Goal: Information Seeking & Learning: Check status

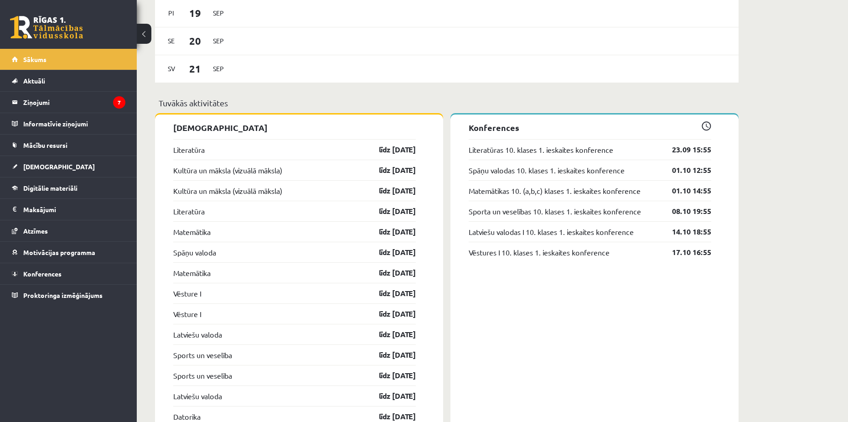
scroll to position [730, 0]
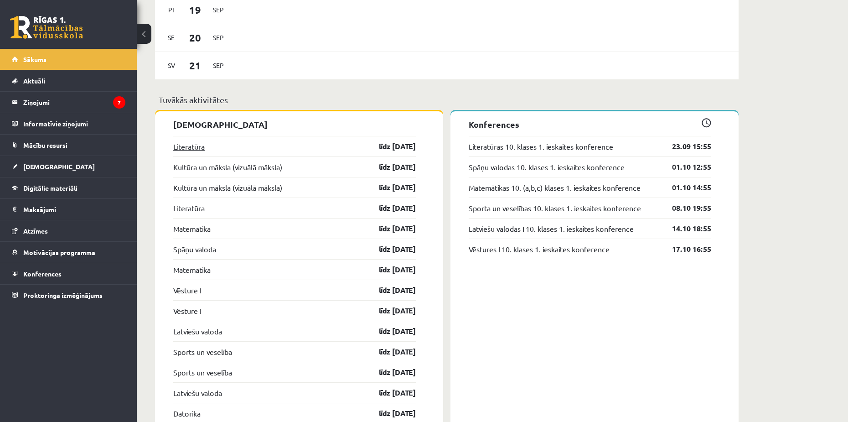
click at [194, 148] on link "Literatūra" at bounding box center [188, 146] width 31 height 11
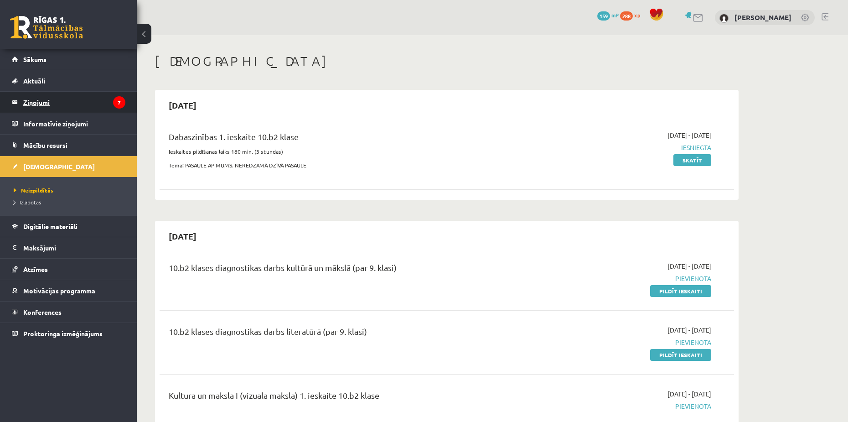
click at [47, 100] on legend "Ziņojumi 7" at bounding box center [74, 102] width 102 height 21
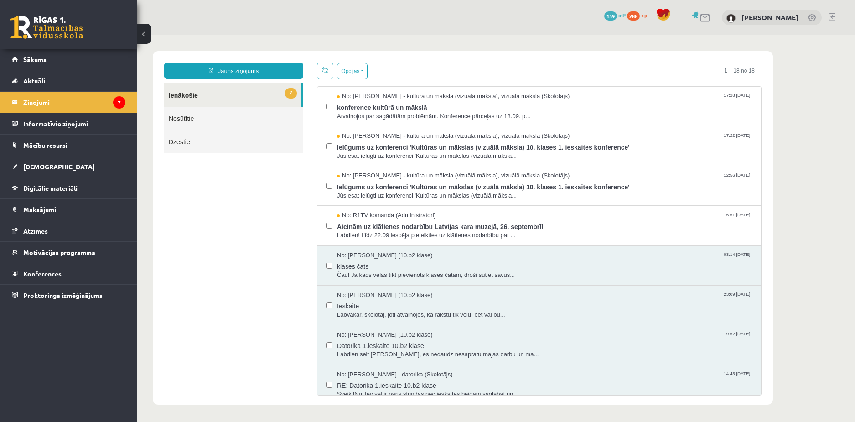
click at [148, 38] on button at bounding box center [144, 34] width 15 height 20
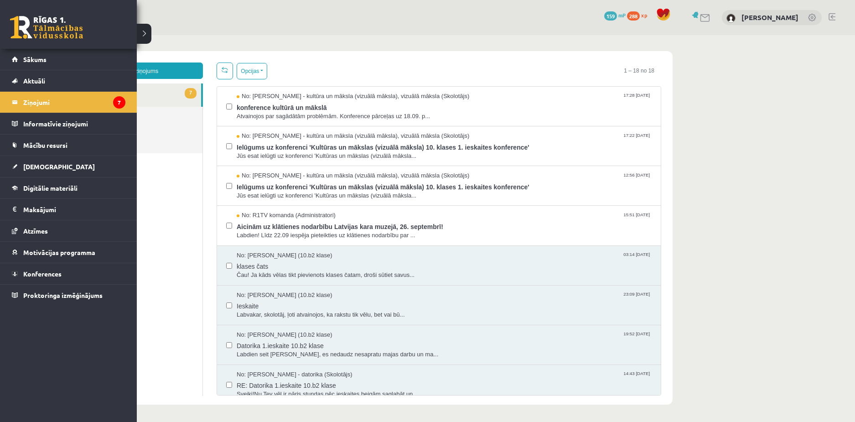
click at [24, 18] on link at bounding box center [46, 27] width 73 height 23
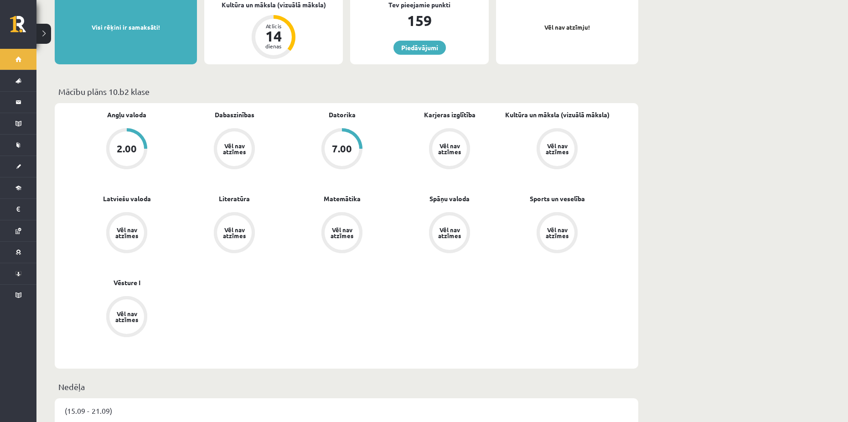
scroll to position [274, 0]
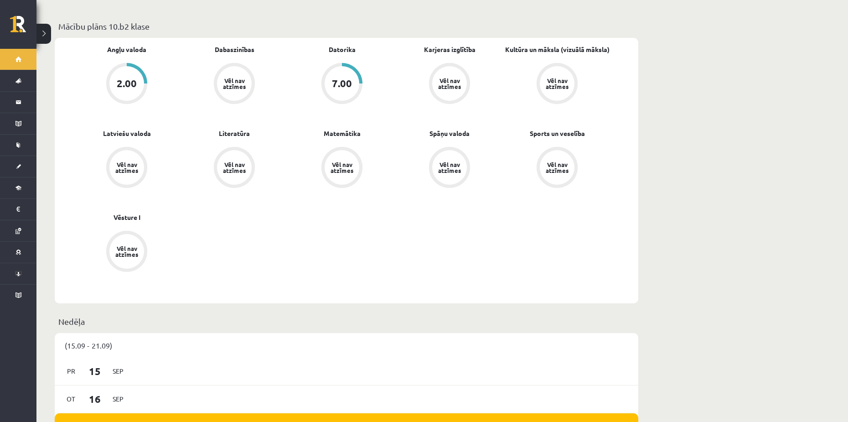
click at [239, 305] on div "Angļu valoda 2.00 Dabaszinības Vēl nav atzīmes [GEOGRAPHIC_DATA] 7.00 Karjeras …" at bounding box center [347, 176] width 584 height 277
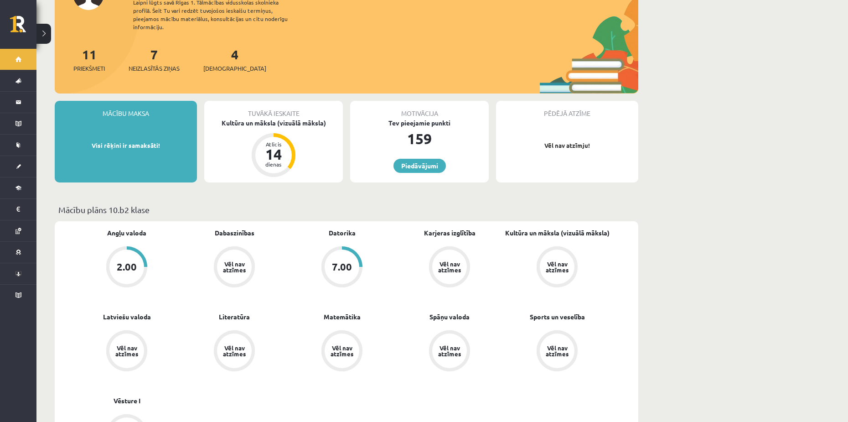
scroll to position [91, 0]
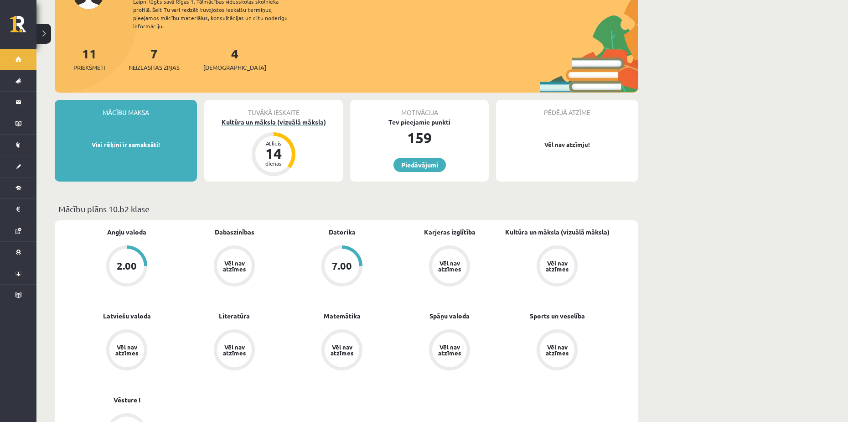
click at [271, 117] on div "Kultūra un māksla (vizuālā māksla)" at bounding box center [273, 122] width 139 height 10
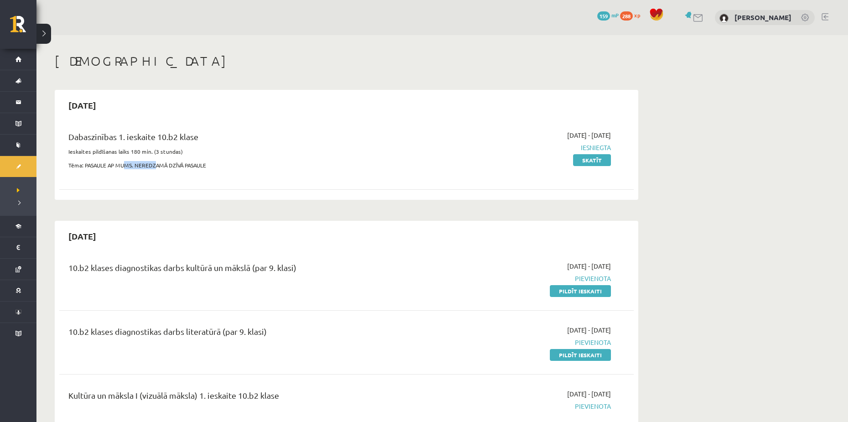
drag, startPoint x: 126, startPoint y: 160, endPoint x: 156, endPoint y: 176, distance: 33.9
click at [156, 176] on div "Dabaszinības 1. ieskaite 10.b2 klase Ieskaites pildīšanas laiks 180 min. (3 stu…" at bounding box center [346, 152] width 575 height 62
click at [275, 128] on div "Dabaszinības 1. ieskaite 10.b2 klase Ieskaites pildīšanas laiks 180 min. (3 stu…" at bounding box center [346, 152] width 575 height 62
drag, startPoint x: 73, startPoint y: 92, endPoint x: 395, endPoint y: 230, distance: 351.1
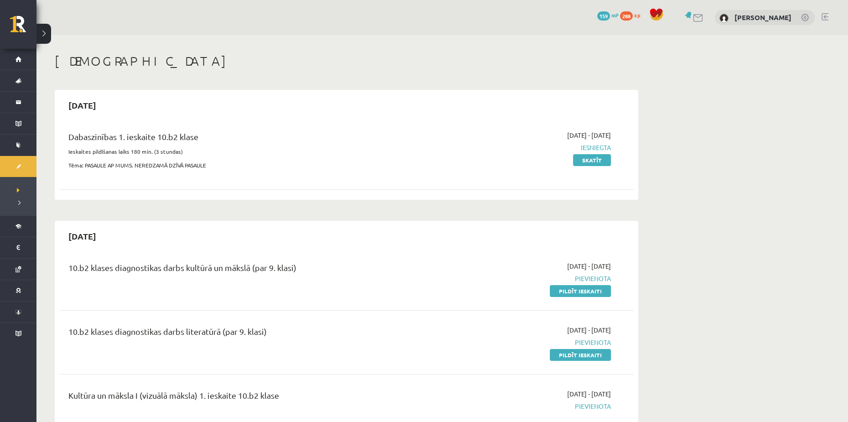
click at [417, 155] on p "Ieskaites pildīšanas laiks 180 min. (3 stundas)" at bounding box center [246, 151] width 357 height 8
drag, startPoint x: 111, startPoint y: 146, endPoint x: 347, endPoint y: 236, distance: 252.6
click at [364, 239] on div "[DATE]" at bounding box center [346, 235] width 575 height 21
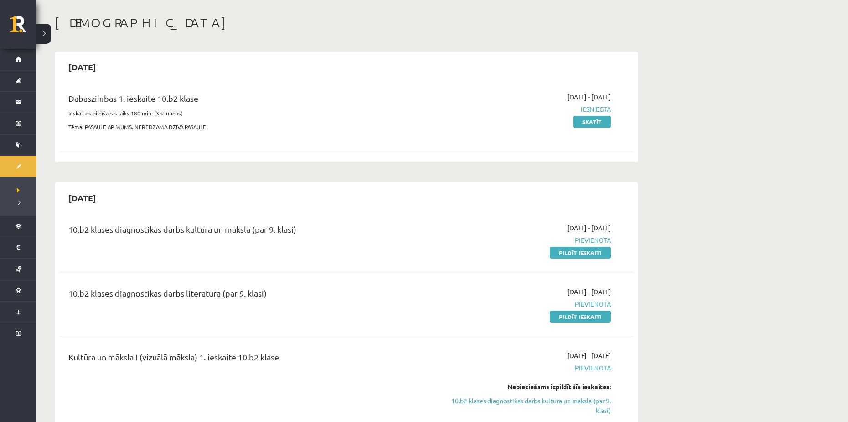
scroll to position [46, 0]
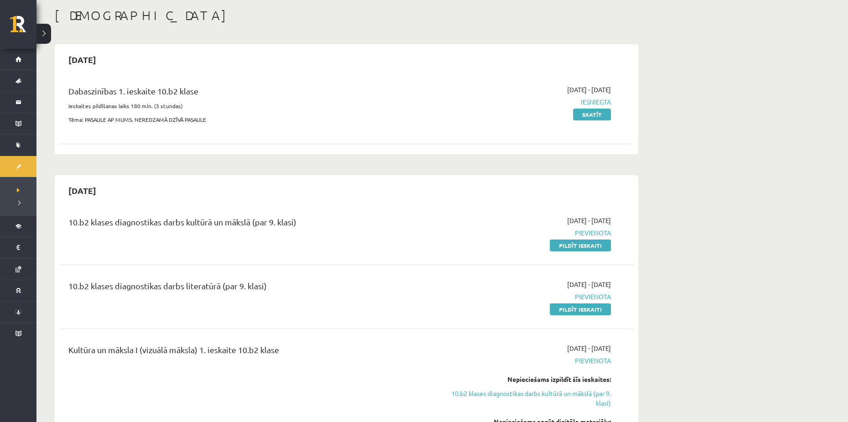
drag, startPoint x: 121, startPoint y: 89, endPoint x: 229, endPoint y: 42, distance: 117.5
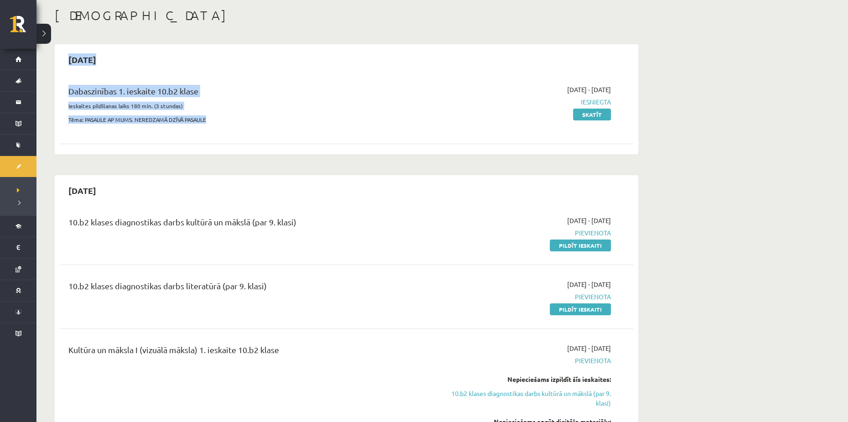
drag, startPoint x: 63, startPoint y: 61, endPoint x: 264, endPoint y: 113, distance: 207.0
click at [264, 113] on div "[DATE] Dabaszinības 1. ieskaite 10.b2 klase Ieskaites pildīšanas laiks 180 min.…" at bounding box center [347, 99] width 584 height 110
click at [264, 113] on div "Dabaszinības 1. ieskaite 10.b2 klase Ieskaites pildīšanas laiks 180 min. (3 stu…" at bounding box center [247, 107] width 371 height 44
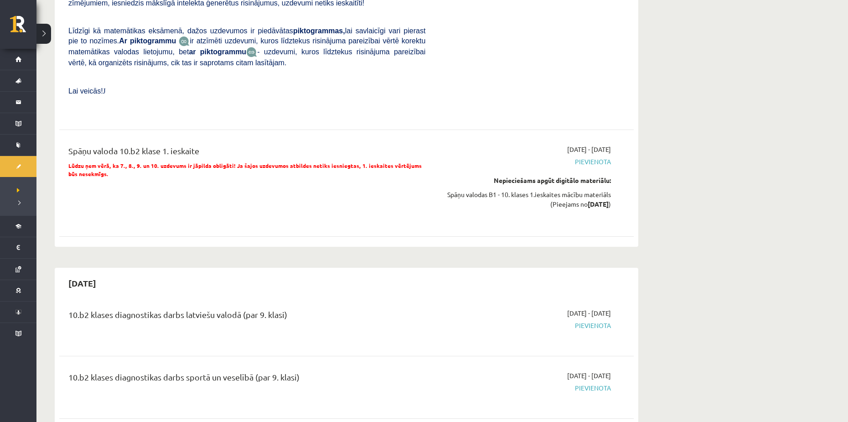
scroll to position [0, 0]
